Goal: Information Seeking & Learning: Compare options

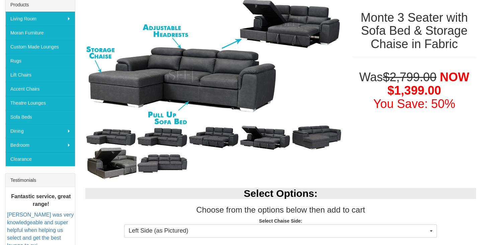
scroll to position [111, 0]
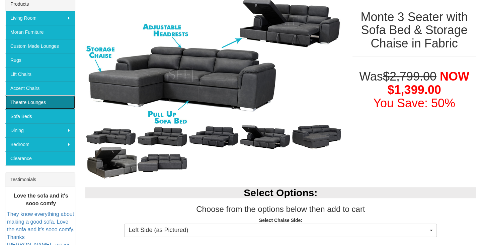
click at [52, 100] on link "Theatre Lounges" at bounding box center [40, 102] width 70 height 14
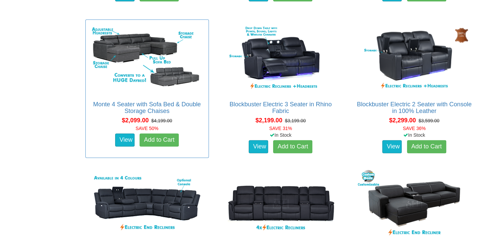
scroll to position [580, 0]
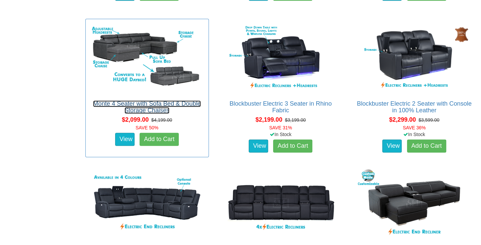
click at [153, 101] on link "Monte 4 Seater with Sofa Bed & Double Storage Chaises" at bounding box center [147, 106] width 108 height 13
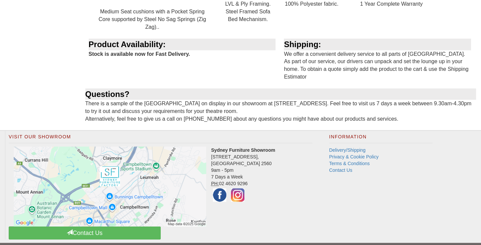
scroll to position [840, 0]
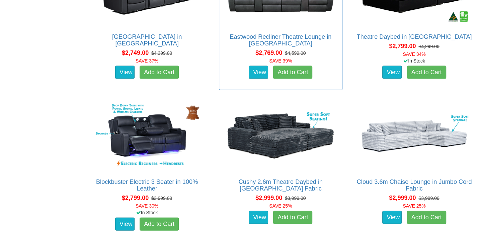
scroll to position [848, 0]
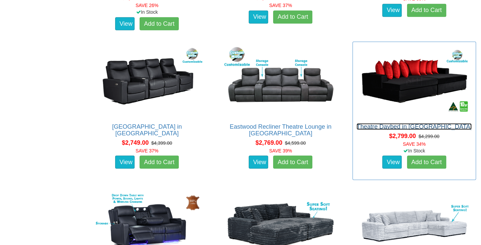
click at [391, 124] on link "Theatre Daybed in [GEOGRAPHIC_DATA]" at bounding box center [414, 126] width 115 height 7
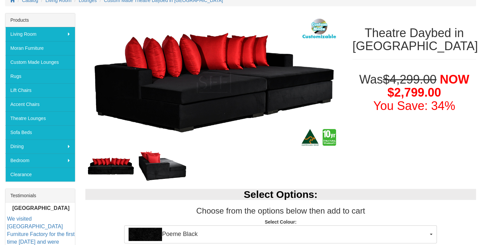
scroll to position [111, 0]
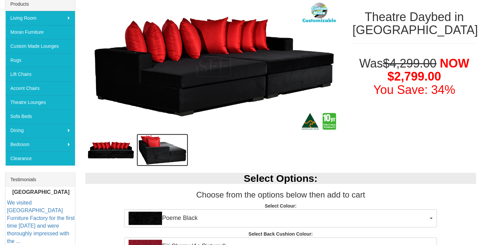
click at [161, 152] on img at bounding box center [163, 150] width 52 height 32
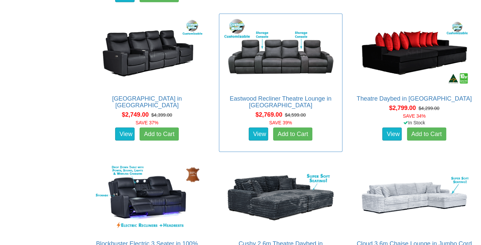
scroll to position [848, 0]
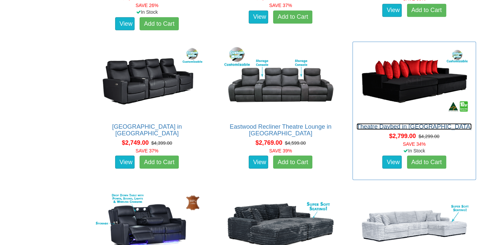
click at [412, 124] on link "Theatre Daybed in [GEOGRAPHIC_DATA]" at bounding box center [414, 126] width 115 height 7
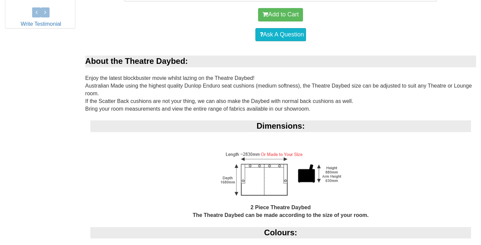
scroll to position [379, 0]
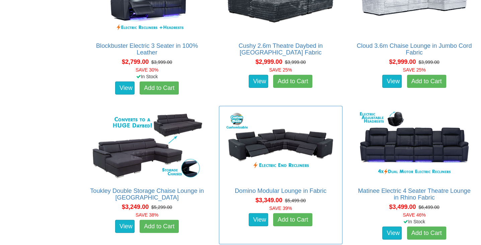
scroll to position [1093, 0]
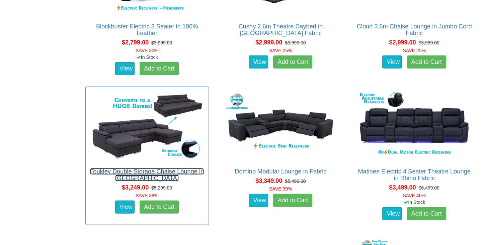
click at [139, 168] on link "Toukley Double Storage Chaise Lounge in Fabric" at bounding box center [147, 174] width 114 height 13
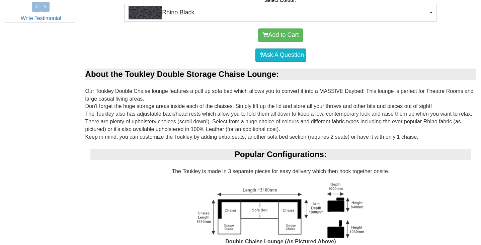
scroll to position [402, 0]
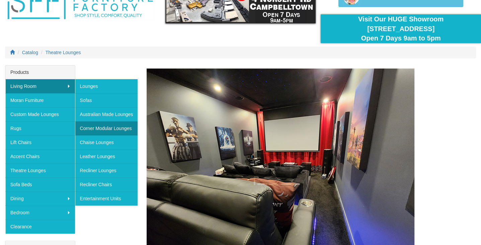
scroll to position [45, 0]
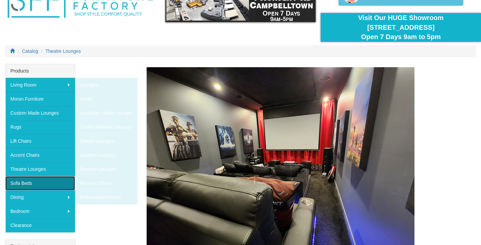
click at [17, 180] on link "Sofa Beds" at bounding box center [40, 183] width 70 height 14
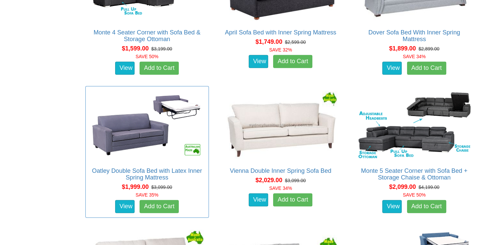
scroll to position [647, 0]
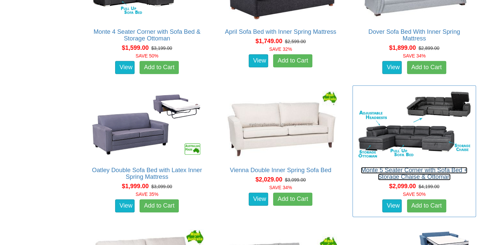
click at [390, 167] on link "Monte 5 Seater Corner with Sofa Bed + Storage Chaise & Ottoman" at bounding box center [414, 173] width 106 height 13
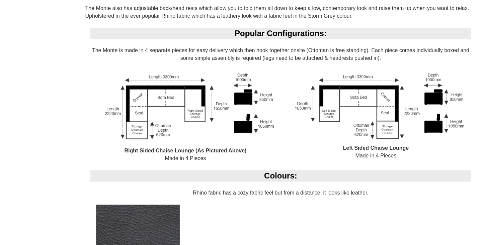
scroll to position [491, 0]
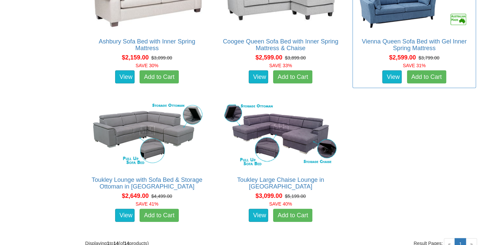
scroll to position [915, 0]
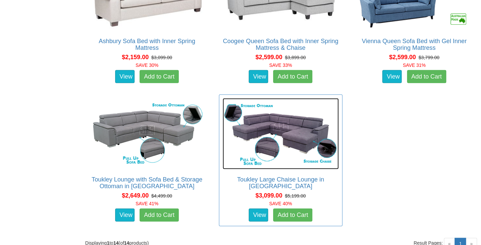
click at [296, 122] on img at bounding box center [281, 133] width 116 height 71
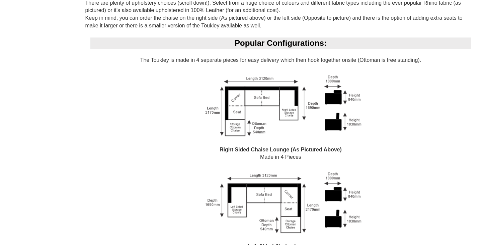
scroll to position [513, 0]
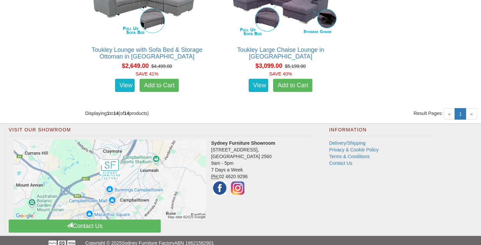
scroll to position [1046, 0]
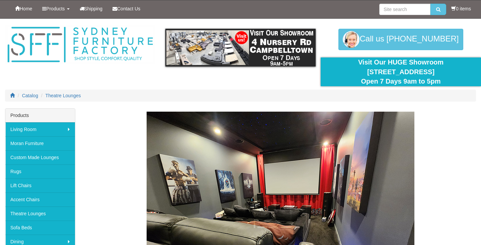
scroll to position [45, 0]
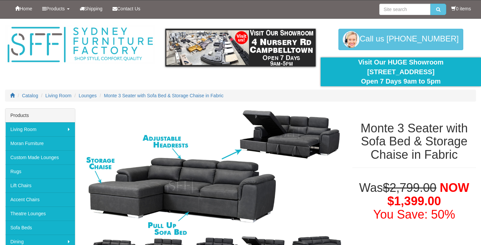
scroll to position [111, 0]
